Goal: Go to known website: Access a specific website the user already knows

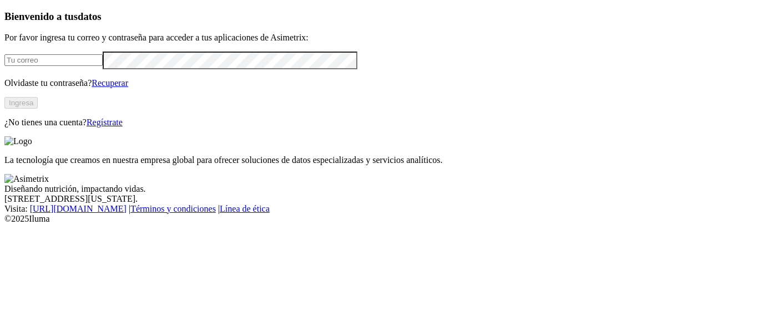
type input "[EMAIL_ADDRESS][DOMAIN_NAME]"
click at [38, 109] on button "Ingresa" at bounding box center [20, 103] width 33 height 12
